Goal: Task Accomplishment & Management: Manage account settings

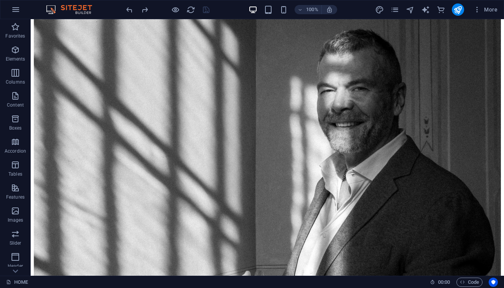
scroll to position [917, 0]
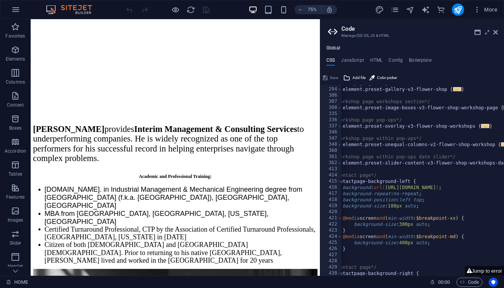
scroll to position [607, 0]
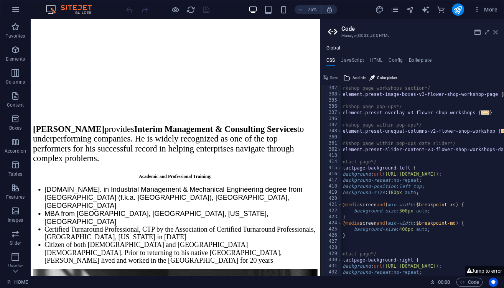
click at [496, 34] on icon at bounding box center [495, 32] width 5 height 6
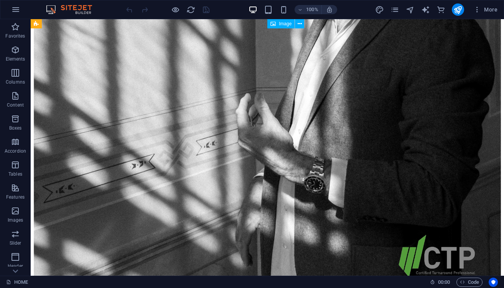
scroll to position [1093, 0]
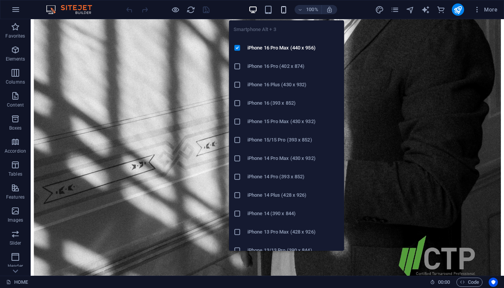
click at [285, 10] on icon "button" at bounding box center [283, 9] width 9 height 9
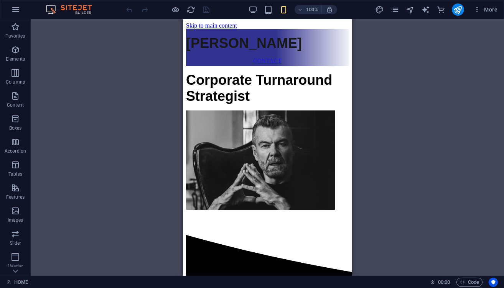
scroll to position [0, 0]
click at [234, 25] on icon at bounding box center [232, 24] width 4 height 8
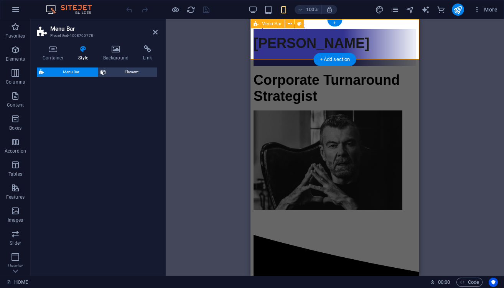
select select "rem"
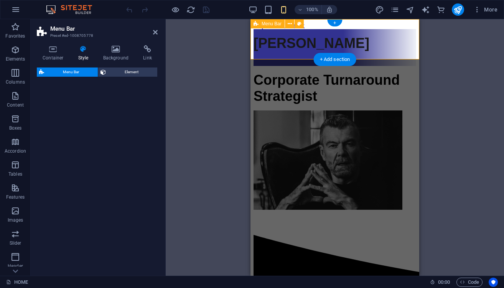
select select "rem"
select select "preset-menu-v2-loki"
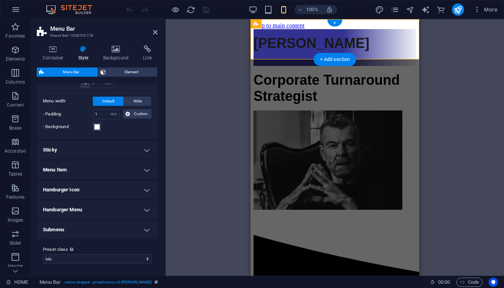
scroll to position [234, 0]
click at [126, 147] on h4 "Sticky" at bounding box center [97, 150] width 121 height 18
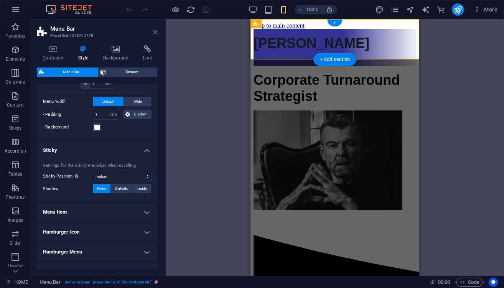
click at [155, 33] on icon at bounding box center [155, 32] width 5 height 6
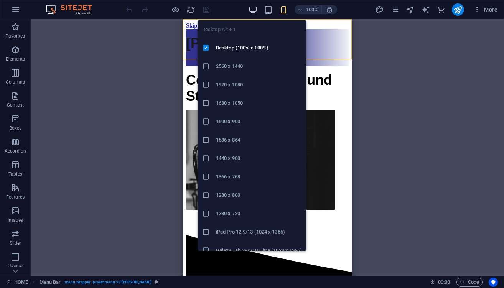
click at [251, 10] on icon "button" at bounding box center [253, 9] width 9 height 9
